Goal: Information Seeking & Learning: Learn about a topic

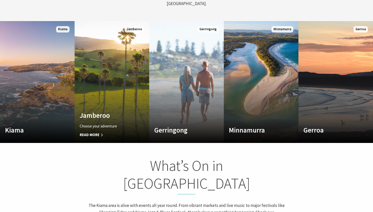
scroll to position [288, 0]
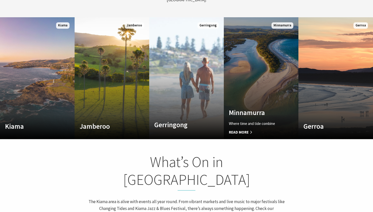
click at [263, 42] on link "Custom Image Used Minnamurra Where time and tide combine Read More Minnamurra" at bounding box center [261, 78] width 75 height 122
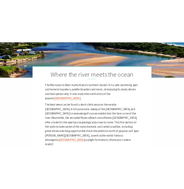
scroll to position [95, 0]
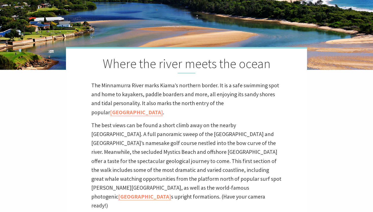
click at [103, 85] on p "The Minnamurra River marks Kiama’s northern border. It is a safe swimming spot …" at bounding box center [186, 99] width 190 height 36
drag, startPoint x: 103, startPoint y: 85, endPoint x: 122, endPoint y: 85, distance: 18.5
click at [122, 85] on p "The Minnamurra River marks Kiama’s northern border. It is a safe swimming spot …" at bounding box center [186, 99] width 190 height 36
copy p "Minnamurra"
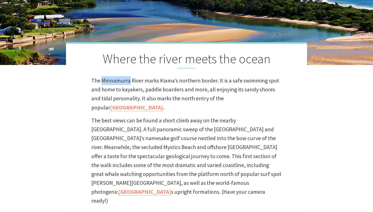
scroll to position [100, 0]
click at [140, 84] on p "The Minnamurra River marks Kiama’s northern border. It is a safe swimming spot …" at bounding box center [186, 94] width 190 height 36
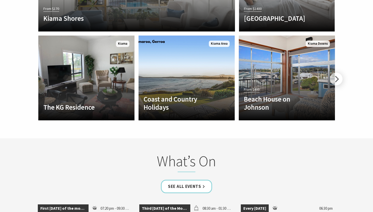
scroll to position [1135, 0]
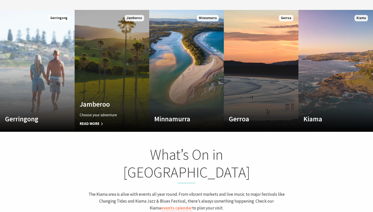
scroll to position [295, 0]
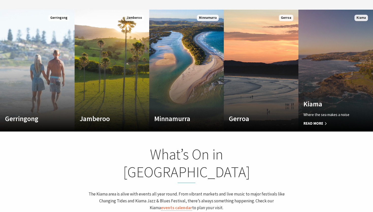
click at [320, 63] on link "Custom Image Used Kiama Where the sea makes a noise Read More Kiama" at bounding box center [336, 71] width 75 height 122
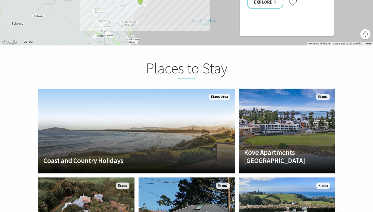
scroll to position [892, 0]
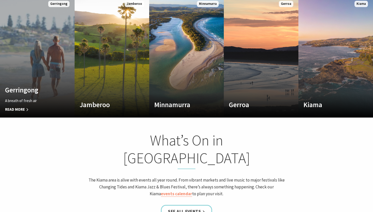
scroll to position [79, 369]
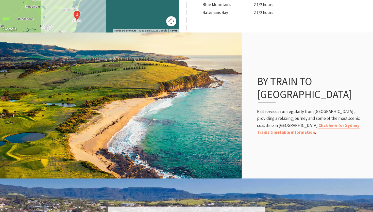
scroll to position [213, 0]
